Goal: Find specific page/section: Find specific page/section

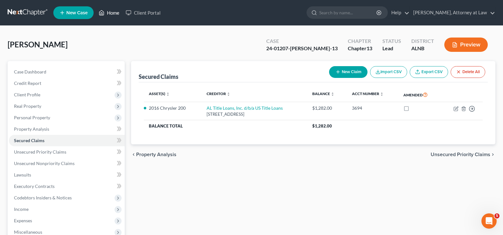
click at [112, 14] on link "Home" at bounding box center [109, 12] width 27 height 11
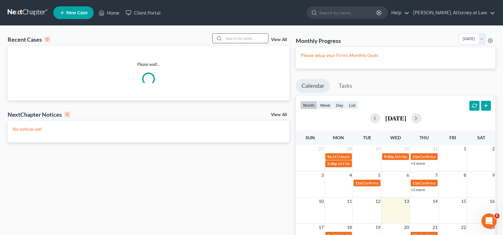
click at [238, 38] on input "search" at bounding box center [246, 38] width 44 height 9
type input "rose"
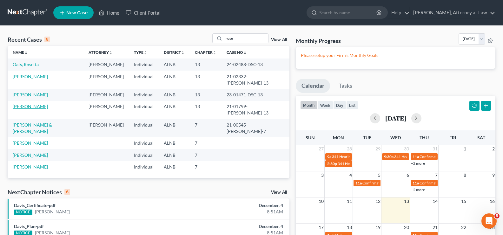
drag, startPoint x: 26, startPoint y: 101, endPoint x: 29, endPoint y: 98, distance: 4.7
click at [26, 104] on link "[PERSON_NAME]" at bounding box center [30, 106] width 35 height 5
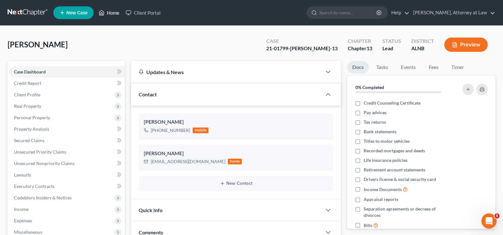
click at [105, 12] on link "Home" at bounding box center [109, 12] width 27 height 11
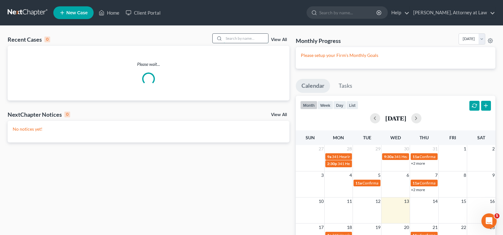
drag, startPoint x: 236, startPoint y: 42, endPoint x: 236, endPoint y: 38, distance: 3.5
click at [236, 40] on input "search" at bounding box center [246, 38] width 44 height 9
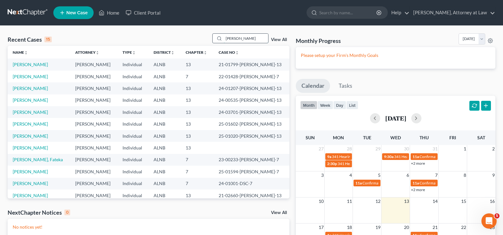
type input "[PERSON_NAME]"
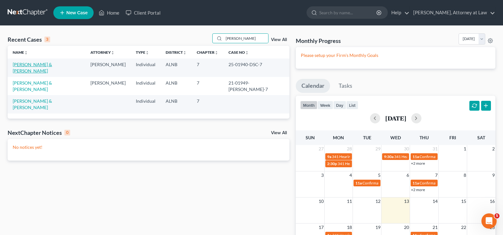
click at [38, 65] on link "[PERSON_NAME] & [PERSON_NAME]" at bounding box center [32, 68] width 39 height 12
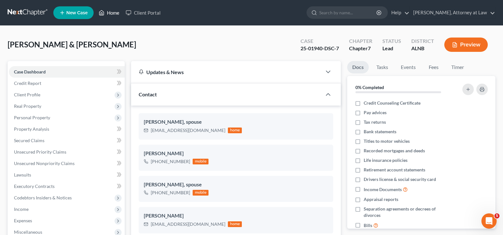
click at [113, 15] on link "Home" at bounding box center [109, 12] width 27 height 11
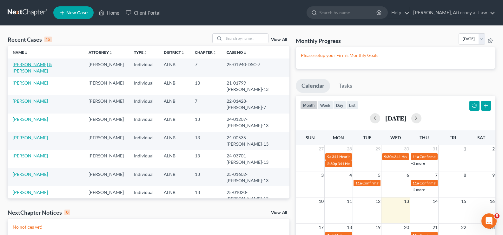
click at [47, 64] on link "[PERSON_NAME] & [PERSON_NAME]" at bounding box center [32, 68] width 39 height 12
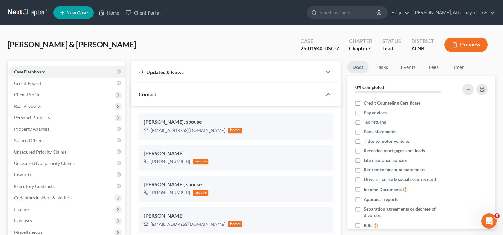
click at [460, 46] on button "Preview" at bounding box center [467, 44] width 44 height 14
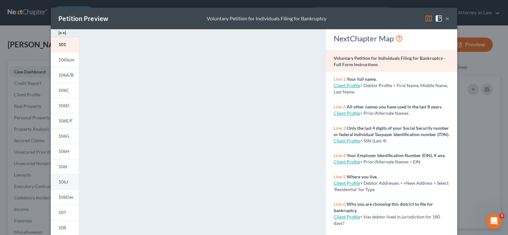
click at [63, 182] on span "106J" at bounding box center [63, 181] width 10 height 5
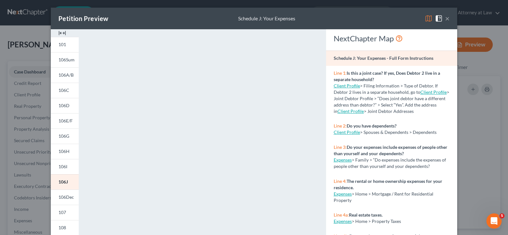
click at [446, 19] on button "×" at bounding box center [447, 19] width 4 height 8
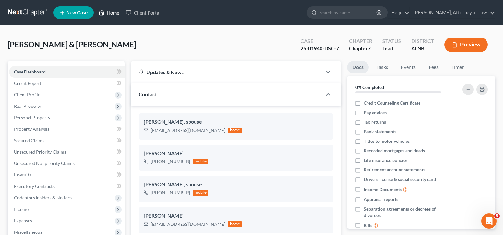
drag, startPoint x: 115, startPoint y: 14, endPoint x: 462, endPoint y: 79, distance: 352.9
click at [115, 13] on link "Home" at bounding box center [109, 12] width 27 height 11
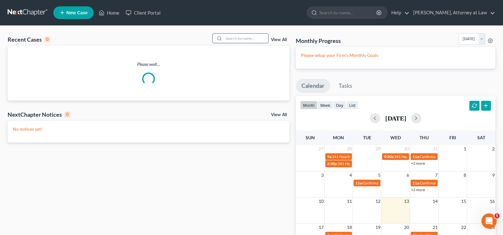
click at [233, 36] on input "search" at bounding box center [246, 38] width 44 height 9
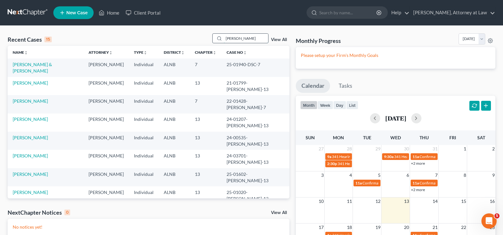
type input "[PERSON_NAME]"
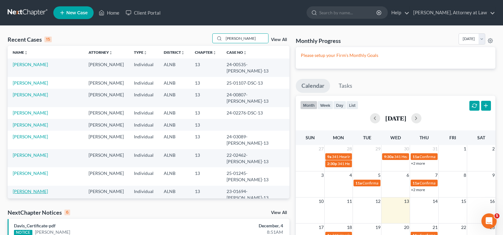
click at [38, 188] on link "[PERSON_NAME]" at bounding box center [30, 190] width 35 height 5
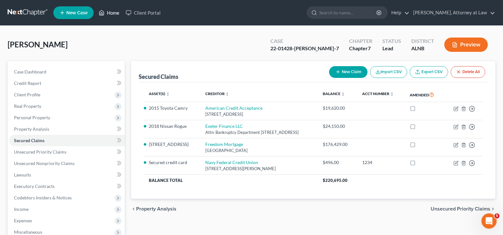
click at [110, 10] on link "Home" at bounding box center [109, 12] width 27 height 11
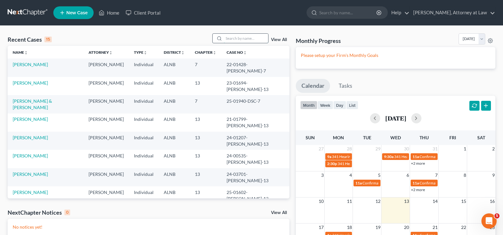
click at [248, 37] on input "search" at bounding box center [246, 38] width 44 height 9
